Goal: Task Accomplishment & Management: Manage account settings

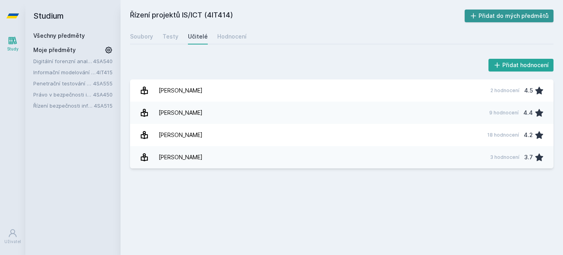
click at [541, 18] on button "Přidat do mých předmětů" at bounding box center [509, 16] width 89 height 13
click at [10, 37] on icon at bounding box center [13, 41] width 8 height 8
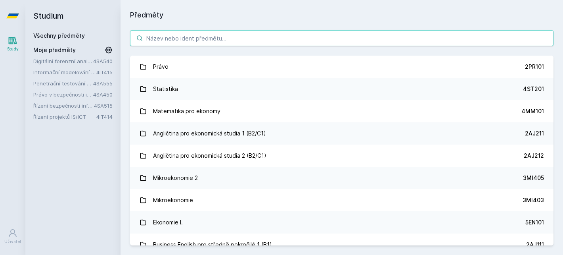
click at [215, 40] on input "search" at bounding box center [342, 38] width 424 height 16
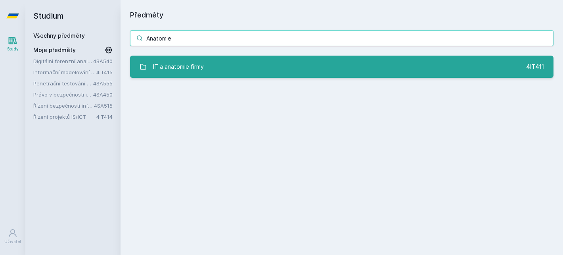
type input "Anatomie"
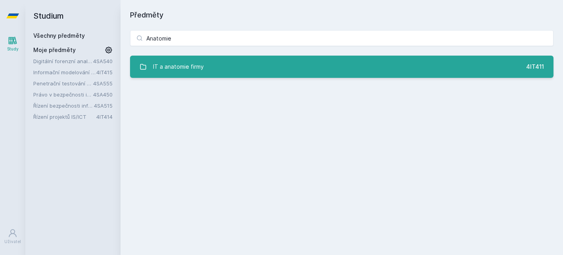
click at [241, 68] on link "IT a anatomie firmy 4IT411" at bounding box center [342, 67] width 424 height 22
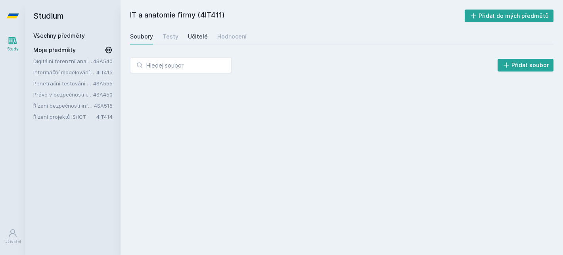
click at [198, 33] on div "Učitelé" at bounding box center [198, 37] width 20 height 8
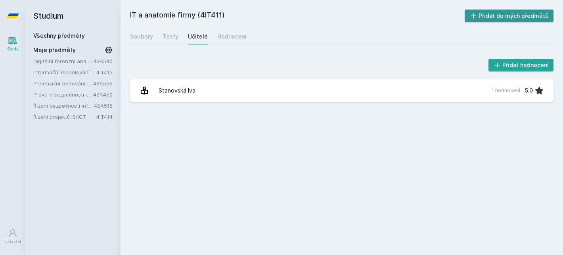
click at [509, 12] on button "Přidat do mých předmětů" at bounding box center [509, 16] width 89 height 13
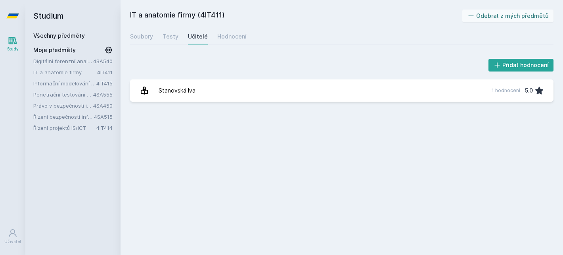
click at [8, 40] on icon at bounding box center [13, 41] width 10 height 10
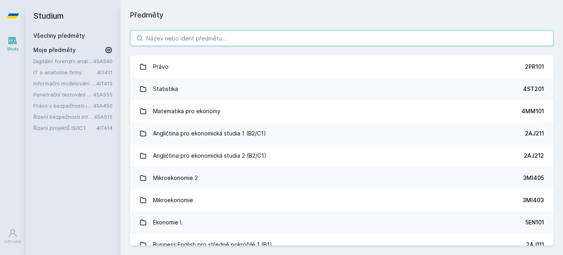
click at [215, 33] on input "search" at bounding box center [342, 38] width 424 height 16
paste input "Moderní řízení rizik"
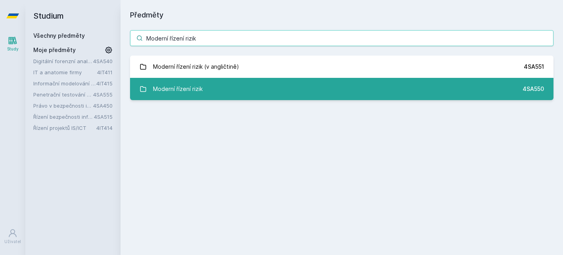
type input "Moderní řízení rizik"
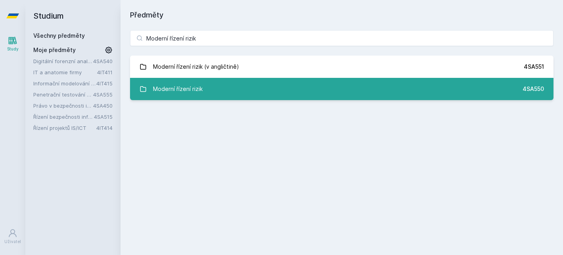
click at [232, 79] on link "Moderní řízení rizik 4SA550" at bounding box center [342, 89] width 424 height 22
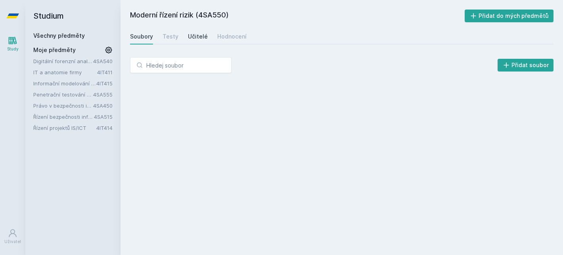
click at [192, 37] on div "Učitelé" at bounding box center [198, 37] width 20 height 8
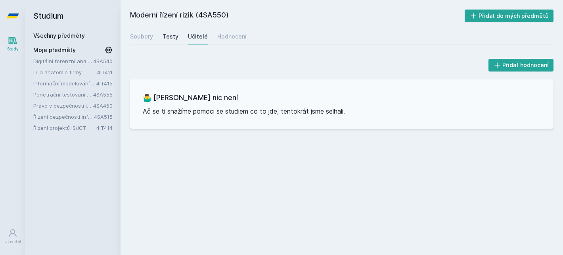
click at [168, 37] on div "Testy" at bounding box center [171, 37] width 16 height 8
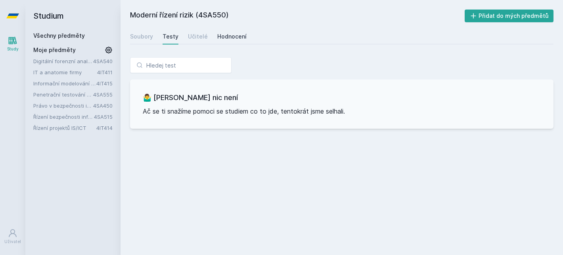
click at [220, 37] on div "Hodnocení" at bounding box center [231, 37] width 29 height 8
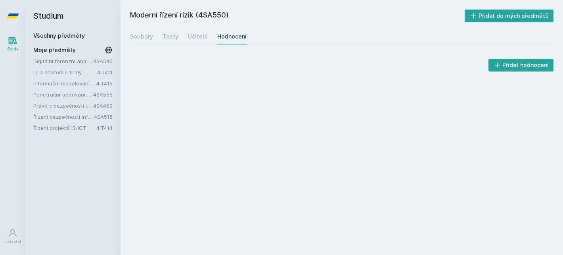
click at [153, 38] on div "Soubory Testy Učitelé Hodnocení" at bounding box center [342, 37] width 424 height 16
click at [144, 36] on div "Soubory" at bounding box center [141, 37] width 23 height 8
